Goal: Transaction & Acquisition: Purchase product/service

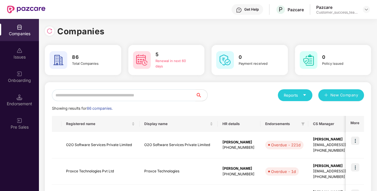
click at [105, 97] on input "text" at bounding box center [124, 95] width 144 height 12
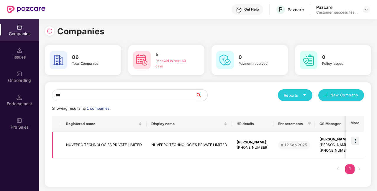
type input "***"
click at [355, 138] on img at bounding box center [355, 140] width 8 height 8
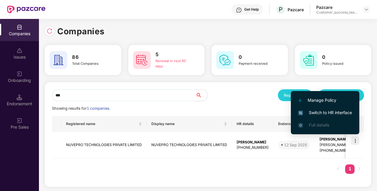
click at [316, 114] on span "Switch to HR interface" at bounding box center [325, 112] width 54 height 6
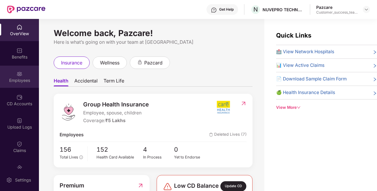
click at [22, 79] on div "Employees" at bounding box center [19, 80] width 39 height 6
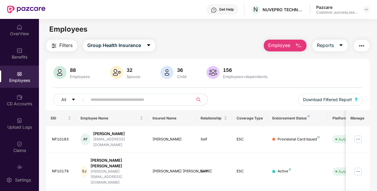
click at [132, 101] on input "text" at bounding box center [138, 99] width 95 height 9
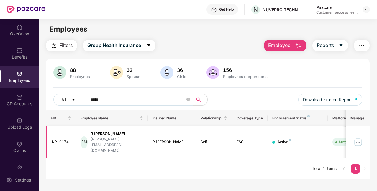
type input "*****"
click at [358, 137] on img at bounding box center [357, 141] width 9 height 9
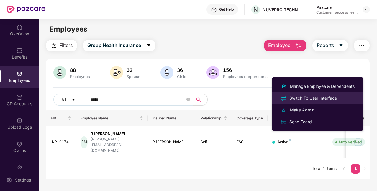
click at [319, 99] on div "Switch To User Interface" at bounding box center [313, 98] width 50 height 6
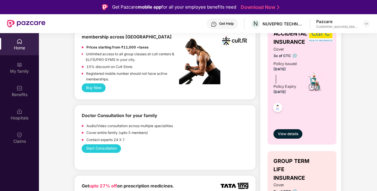
scroll to position [293, 0]
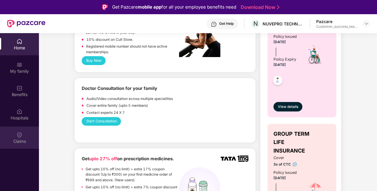
click at [26, 137] on div "Claims" at bounding box center [19, 137] width 39 height 22
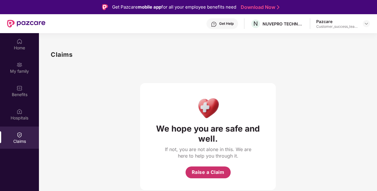
click at [208, 169] on span "Raise a Claim" at bounding box center [208, 171] width 33 height 7
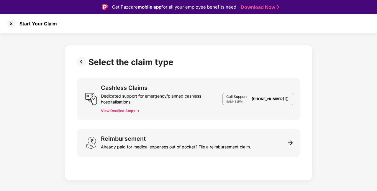
click at [130, 110] on button "View Detailed Steps ->" at bounding box center [120, 110] width 39 height 5
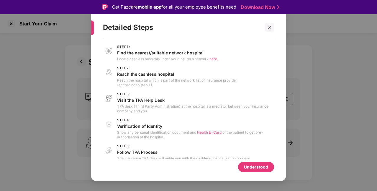
click at [308, 117] on div "Detailed Steps Step 1 : Find the nearest/suitable network hospital Locate cashl…" at bounding box center [188, 95] width 377 height 191
click at [271, 28] on icon "close" at bounding box center [270, 27] width 4 height 4
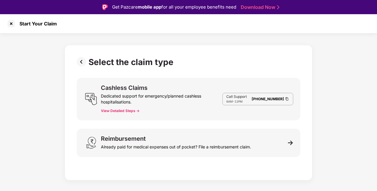
click at [289, 99] on img at bounding box center [287, 98] width 5 height 5
click at [135, 109] on button "View Detailed Steps ->" at bounding box center [120, 110] width 39 height 5
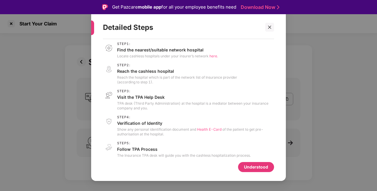
scroll to position [3, 0]
click at [268, 27] on icon "close" at bounding box center [270, 27] width 4 height 4
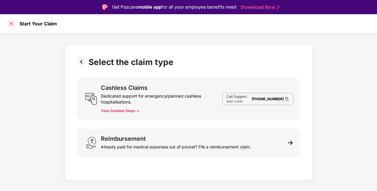
click at [12, 24] on div at bounding box center [10, 23] width 9 height 9
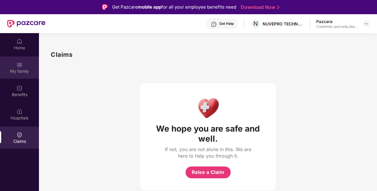
click at [28, 71] on div "My family" at bounding box center [19, 71] width 39 height 6
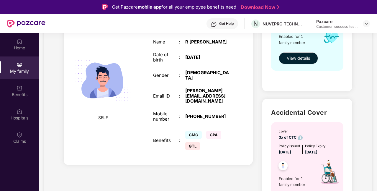
scroll to position [118, 0]
click at [192, 142] on span "GTL" at bounding box center [192, 146] width 15 height 8
click at [213, 130] on span "GPA" at bounding box center [213, 134] width 15 height 8
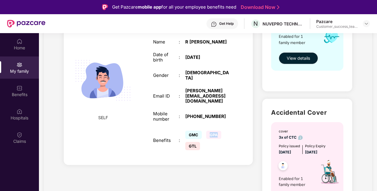
click at [213, 130] on span "GPA" at bounding box center [213, 134] width 15 height 8
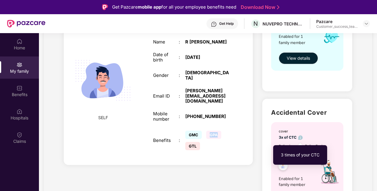
click at [300, 138] on img at bounding box center [300, 137] width 4 height 4
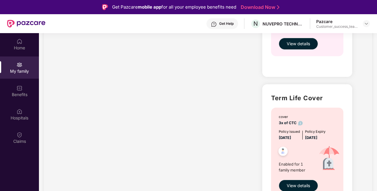
scroll to position [293, 0]
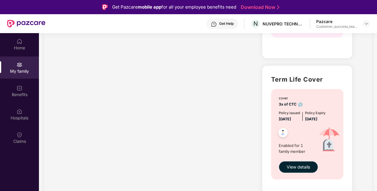
click at [292, 162] on button "View details" at bounding box center [298, 167] width 39 height 12
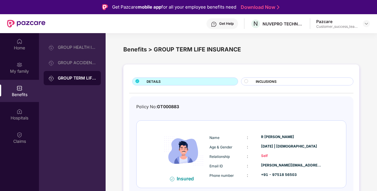
scroll to position [33, 0]
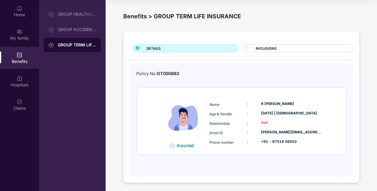
click at [257, 48] on span "INCLUSIONS" at bounding box center [266, 48] width 21 height 5
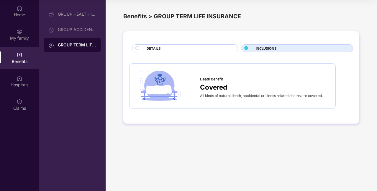
scroll to position [0, 0]
